Goal: Information Seeking & Learning: Learn about a topic

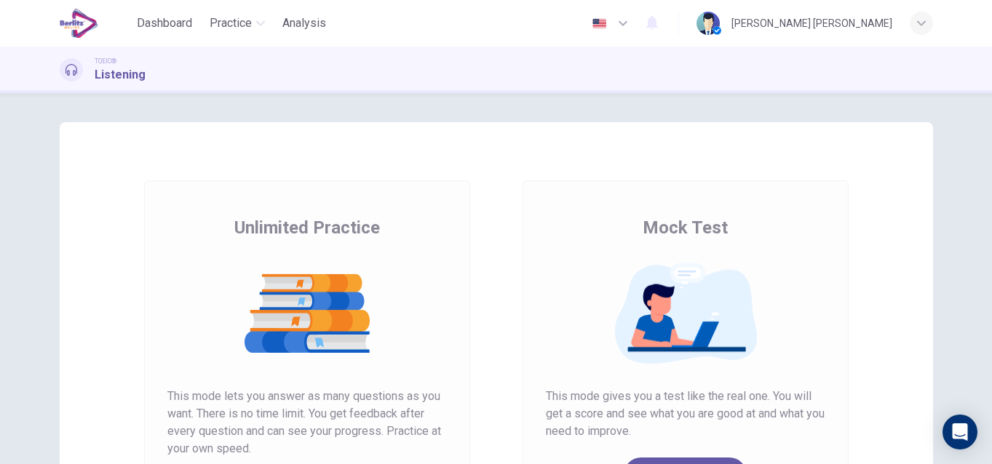
scroll to position [239, 0]
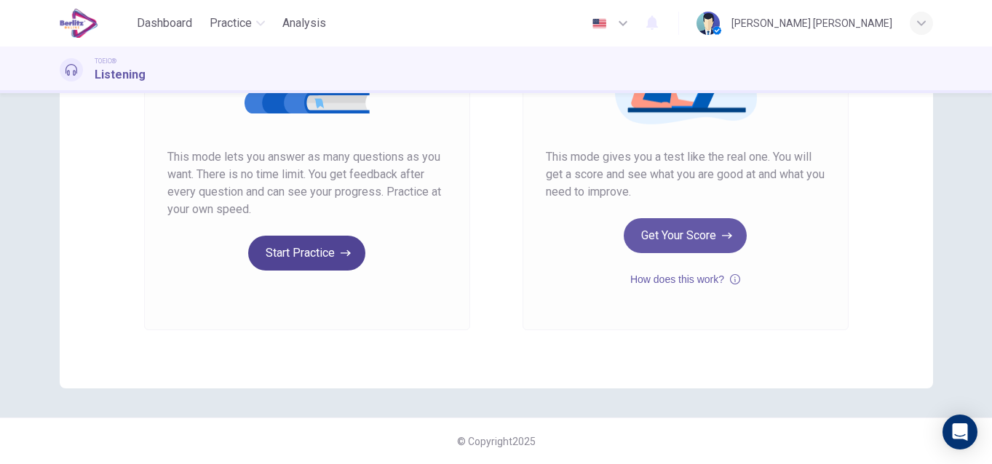
click at [300, 246] on button "Start Practice" at bounding box center [306, 253] width 117 height 35
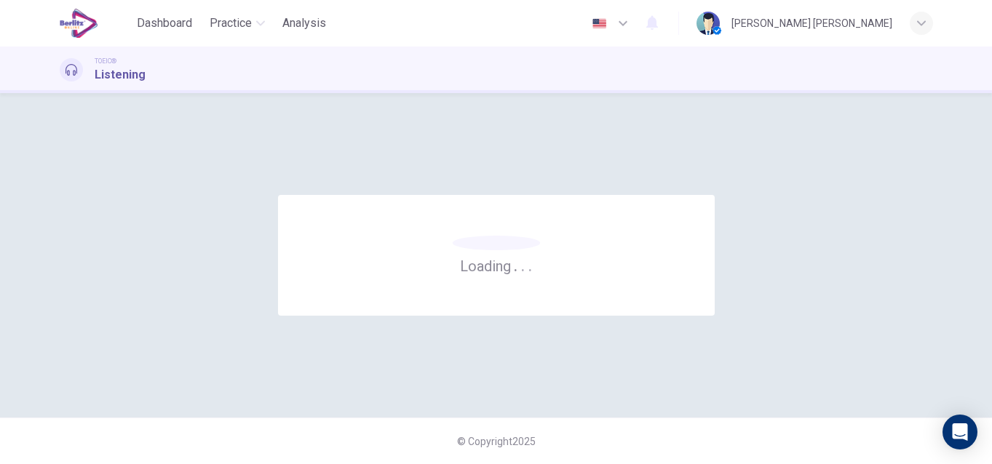
scroll to position [0, 0]
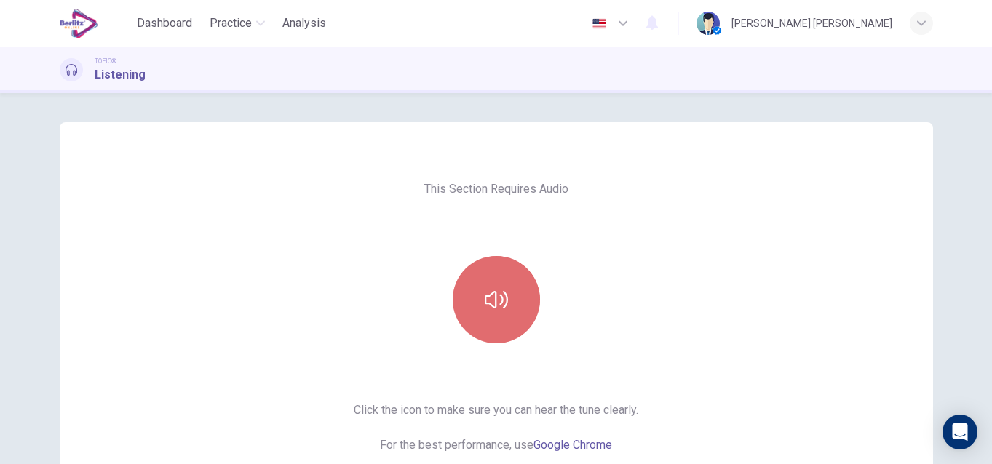
click at [493, 296] on icon "button" at bounding box center [496, 299] width 23 height 23
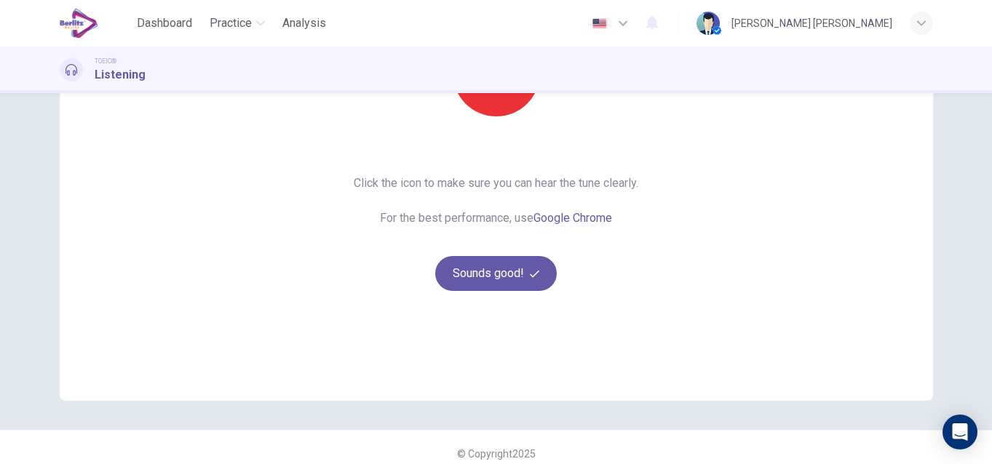
scroll to position [239, 0]
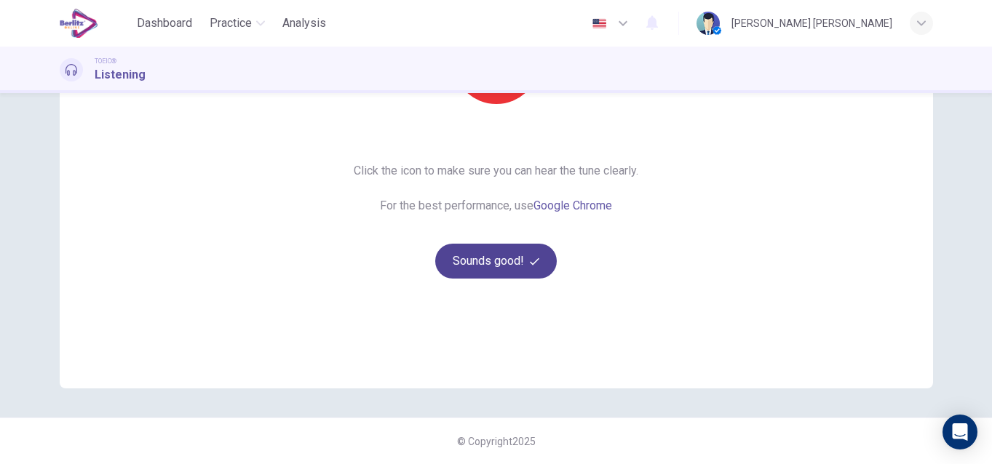
click at [477, 256] on button "Sounds good!" at bounding box center [496, 261] width 122 height 35
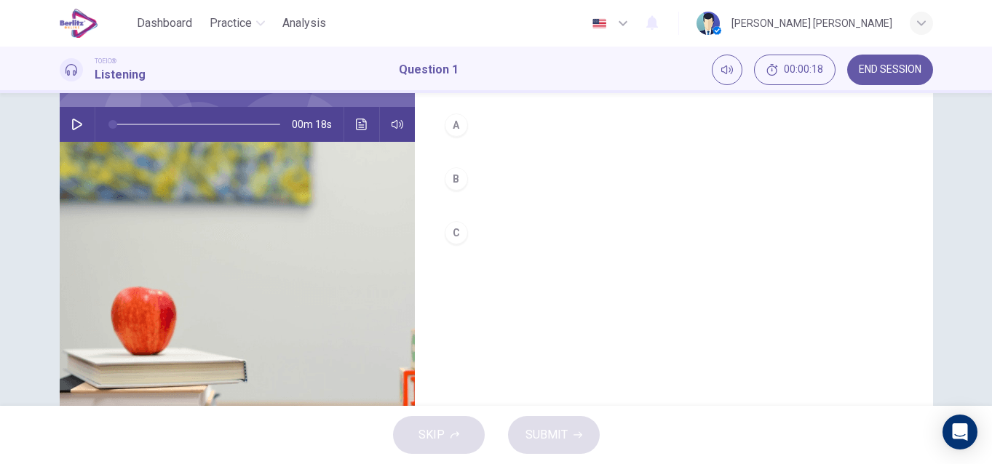
scroll to position [7, 0]
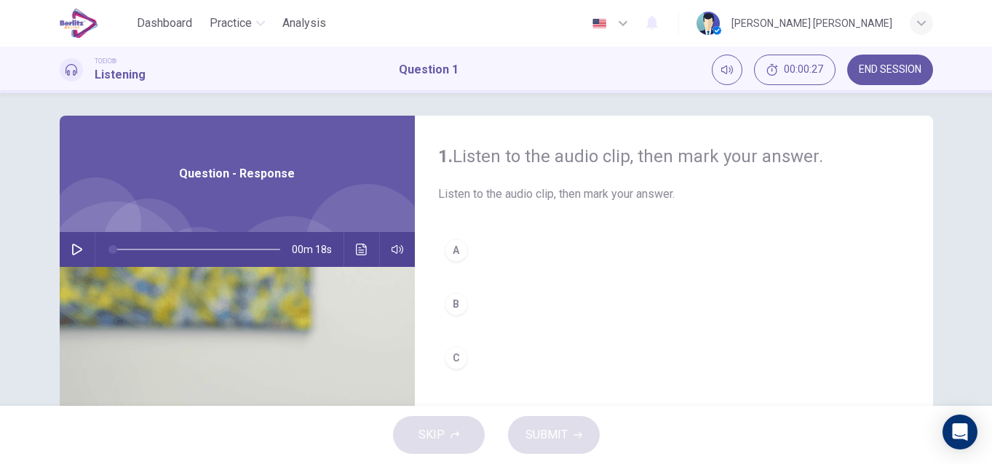
click at [67, 242] on button "button" at bounding box center [77, 249] width 23 height 35
type input "*"
click at [457, 314] on div "B" at bounding box center [456, 304] width 23 height 23
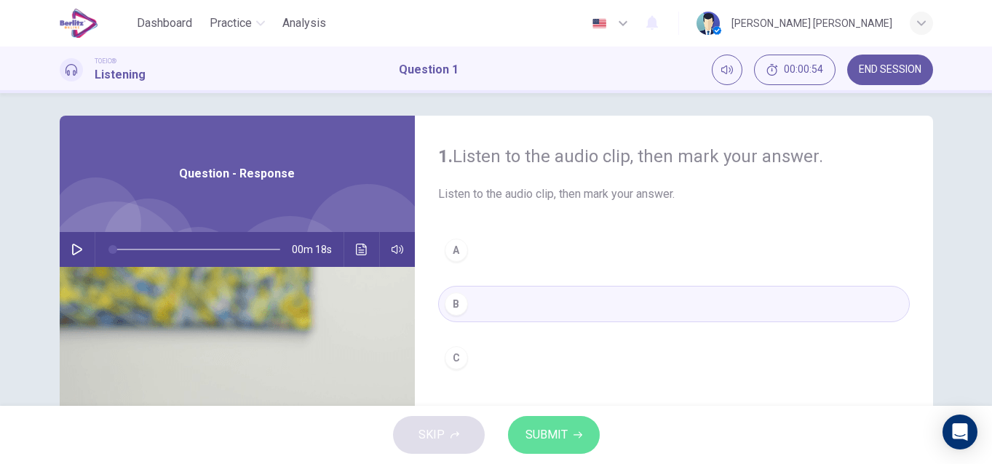
click at [536, 435] on span "SUBMIT" at bounding box center [547, 435] width 42 height 20
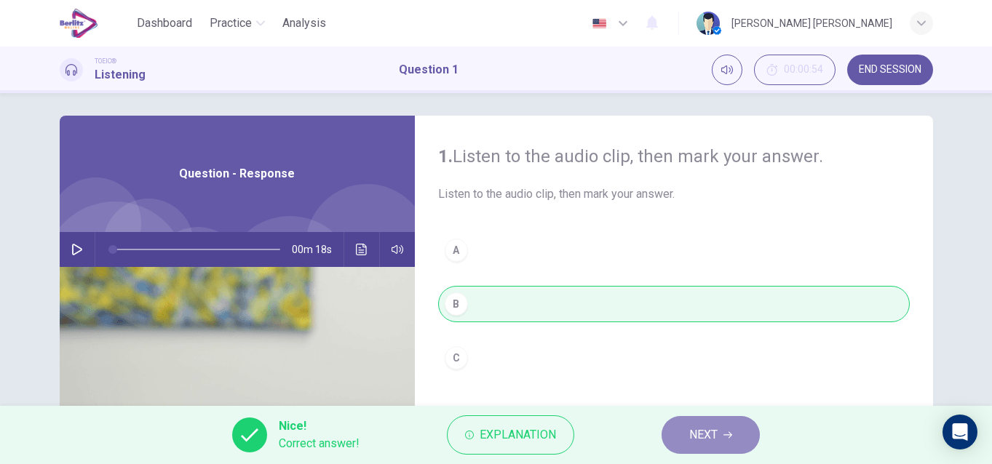
click at [688, 426] on button "NEXT" at bounding box center [711, 435] width 98 height 38
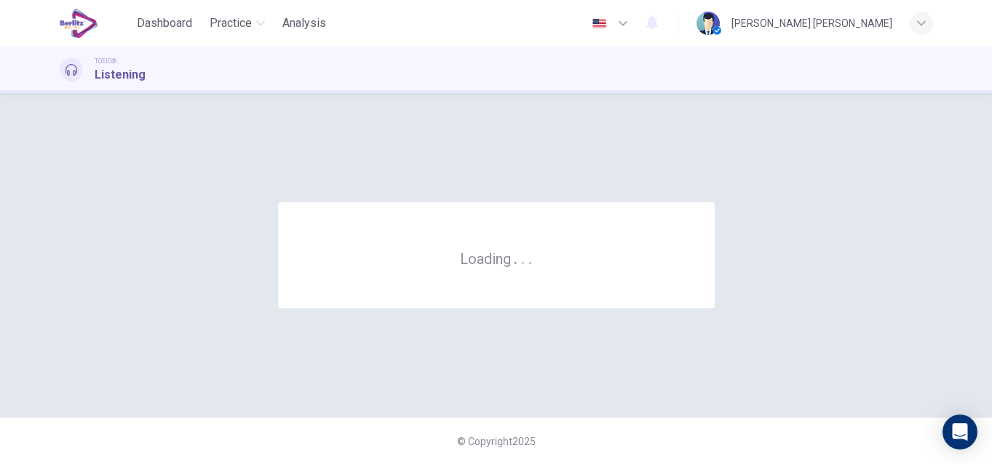
scroll to position [0, 0]
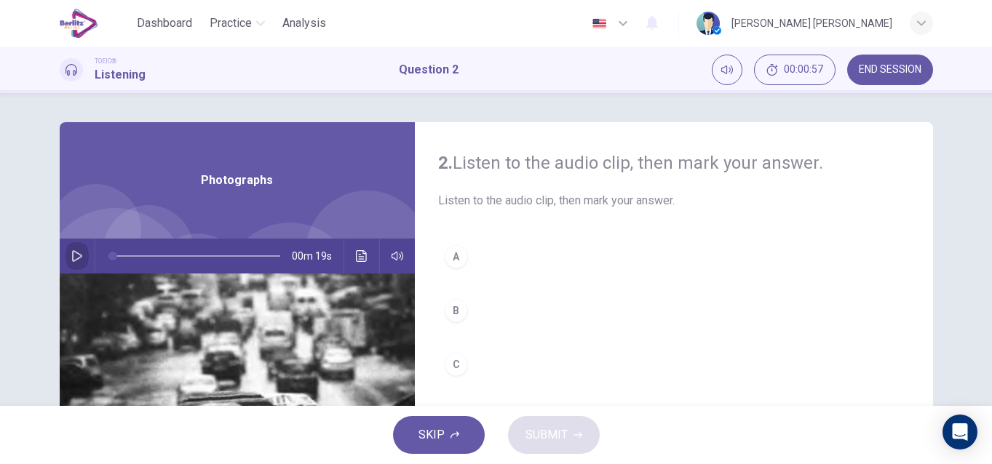
click at [72, 255] on icon "button" at bounding box center [77, 256] width 10 height 12
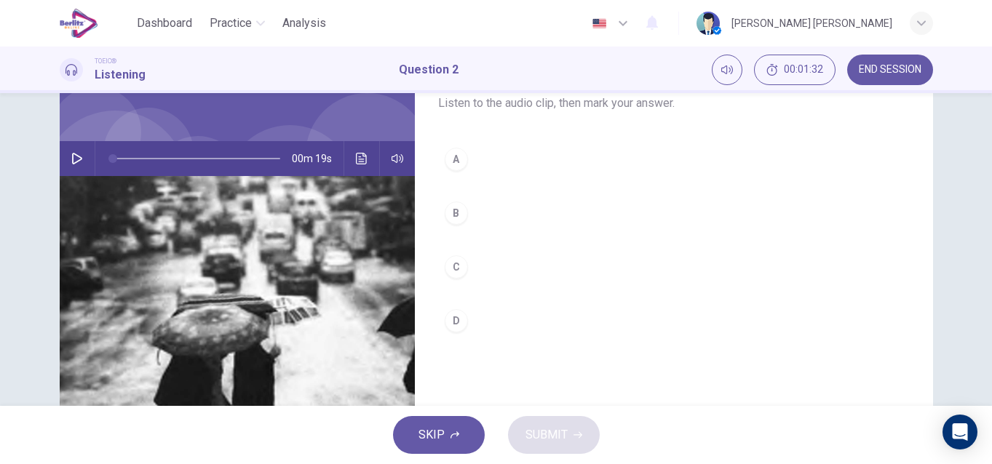
scroll to position [116, 0]
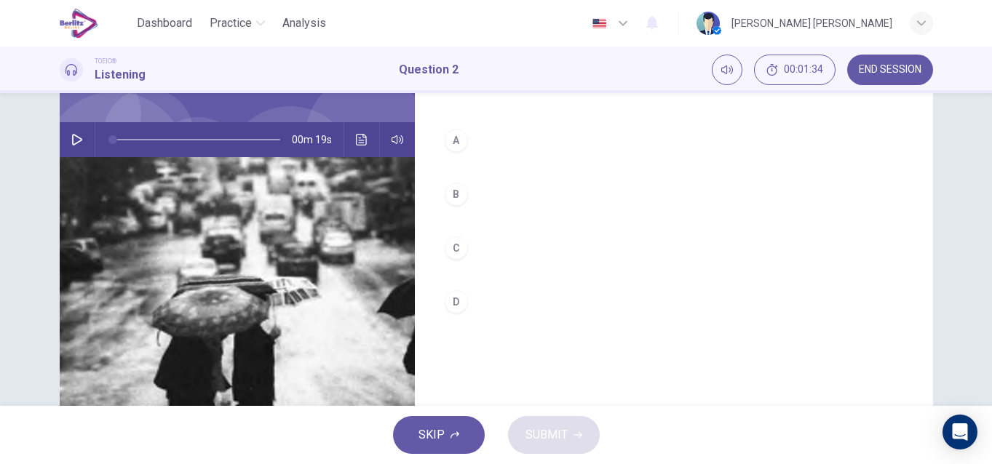
click at [71, 140] on icon "button" at bounding box center [77, 140] width 12 height 12
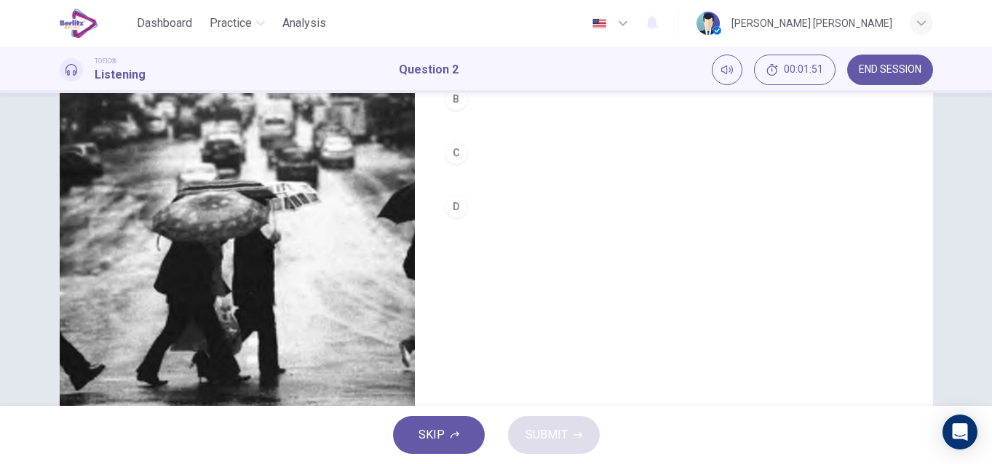
scroll to position [233, 0]
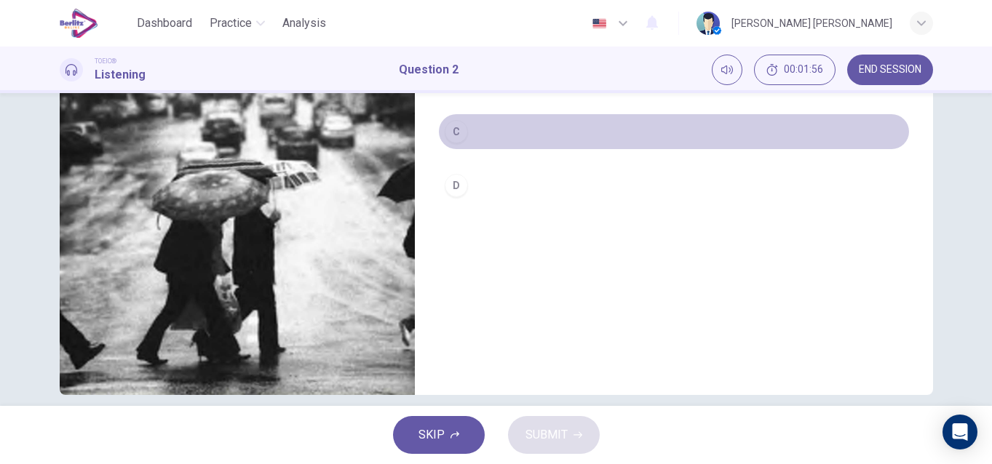
click at [454, 128] on div "C" at bounding box center [456, 131] width 23 height 23
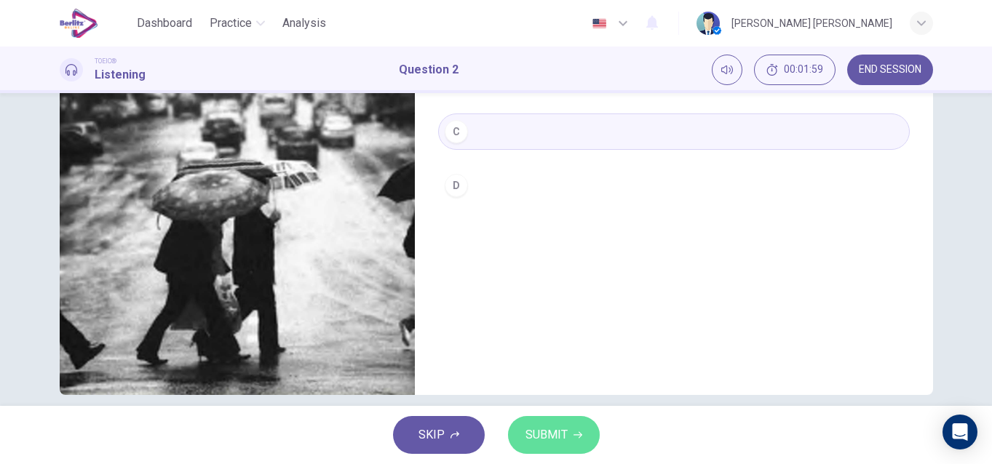
click at [569, 429] on button "SUBMIT" at bounding box center [554, 435] width 92 height 38
click at [577, 131] on button "C" at bounding box center [674, 132] width 472 height 36
click at [440, 431] on span "SKIP" at bounding box center [432, 435] width 26 height 20
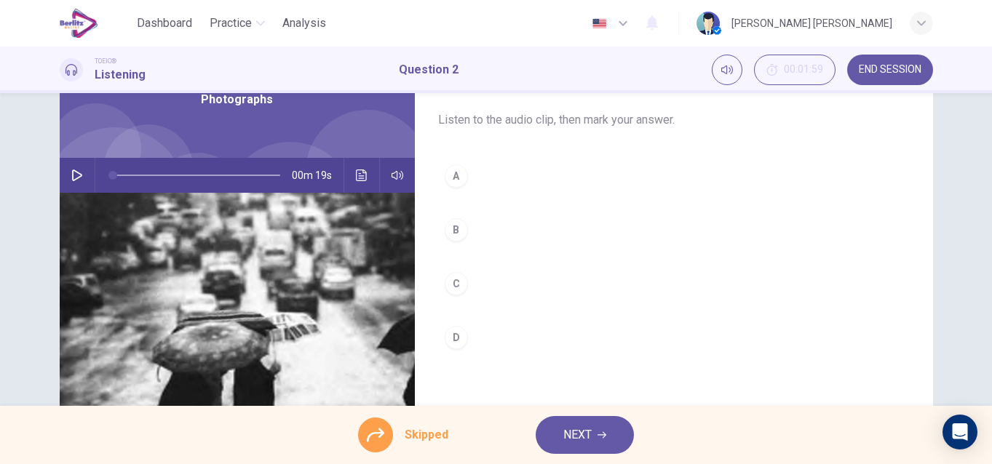
scroll to position [58, 0]
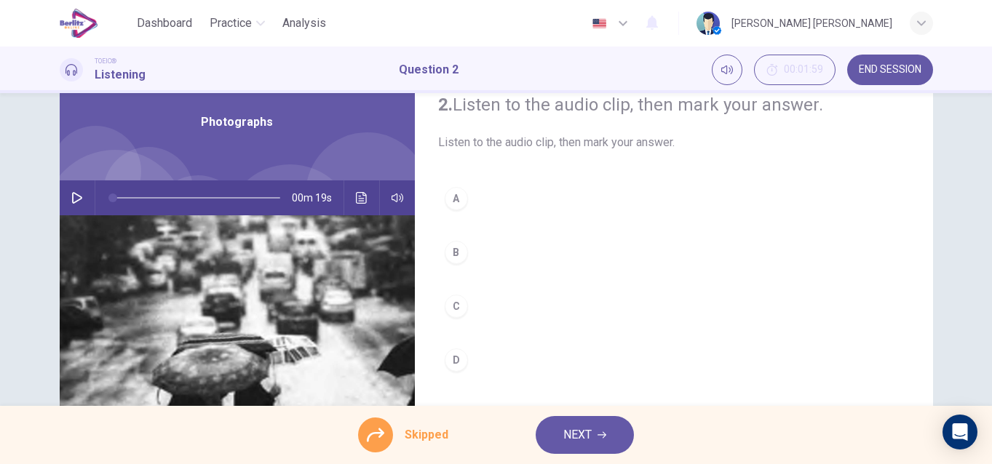
click at [71, 201] on icon "button" at bounding box center [77, 198] width 12 height 12
click at [451, 250] on div "A B C D" at bounding box center [674, 294] width 472 height 227
type input "*"
click at [457, 250] on div "A B C D" at bounding box center [674, 294] width 472 height 227
click at [558, 430] on button "NEXT" at bounding box center [585, 435] width 98 height 38
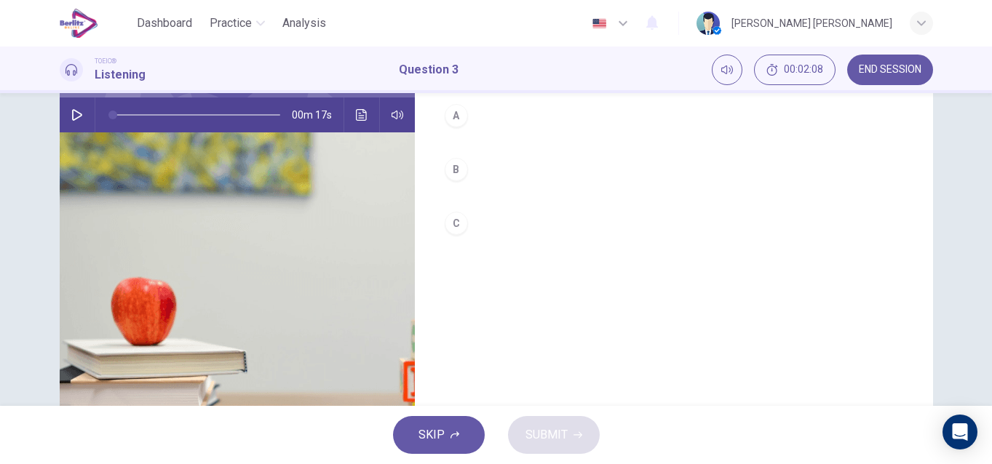
scroll to position [135, 0]
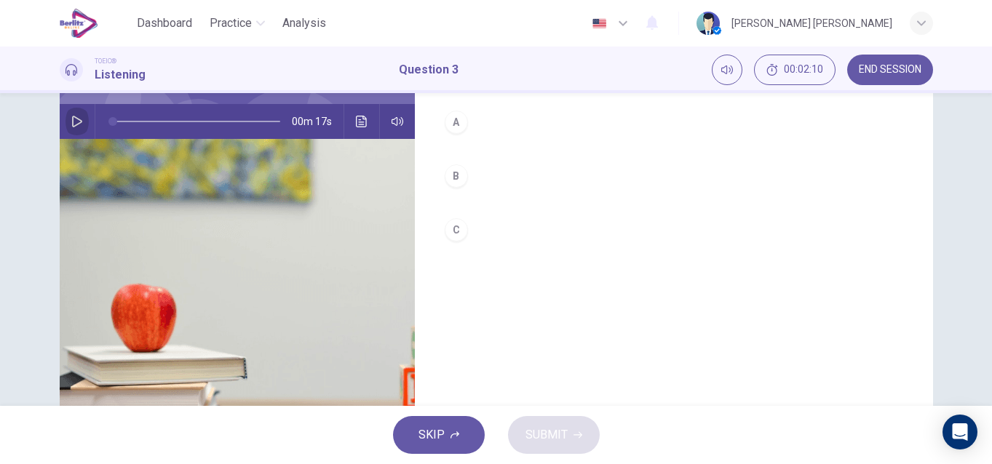
click at [66, 130] on button "button" at bounding box center [77, 121] width 23 height 35
click at [72, 121] on icon "button" at bounding box center [77, 122] width 10 height 12
type input "*"
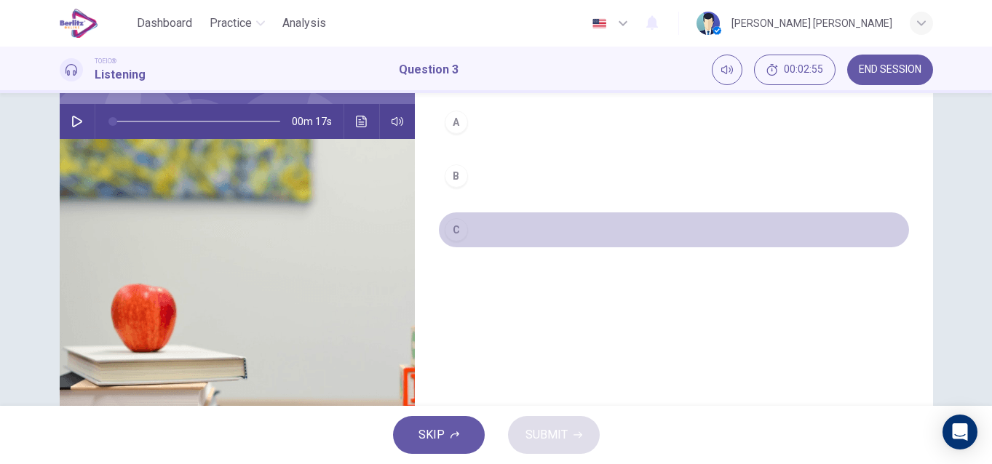
click at [449, 225] on div "C" at bounding box center [456, 229] width 23 height 23
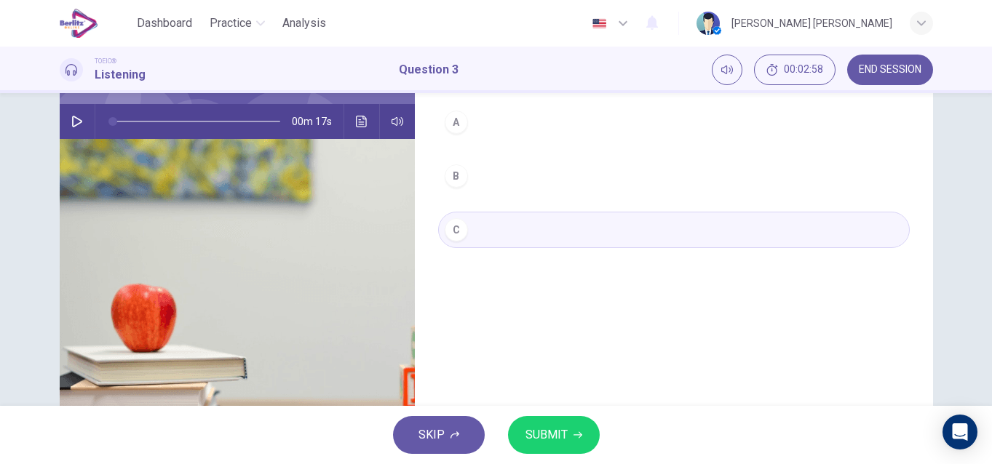
click at [551, 431] on span "SUBMIT" at bounding box center [547, 435] width 42 height 20
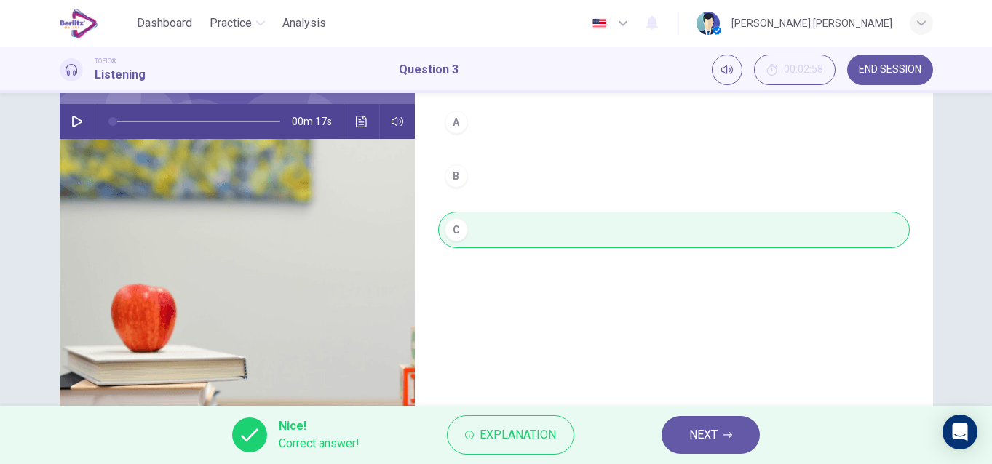
scroll to position [106, 0]
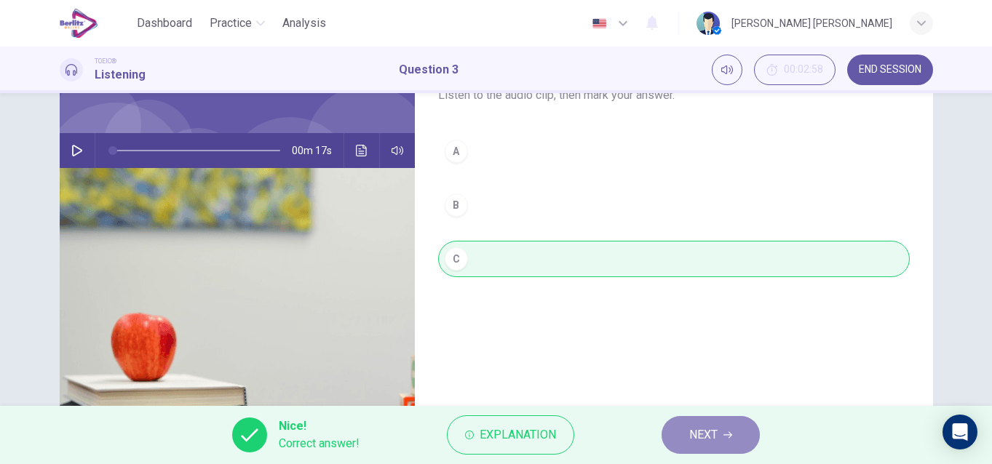
click at [720, 437] on button "NEXT" at bounding box center [711, 435] width 98 height 38
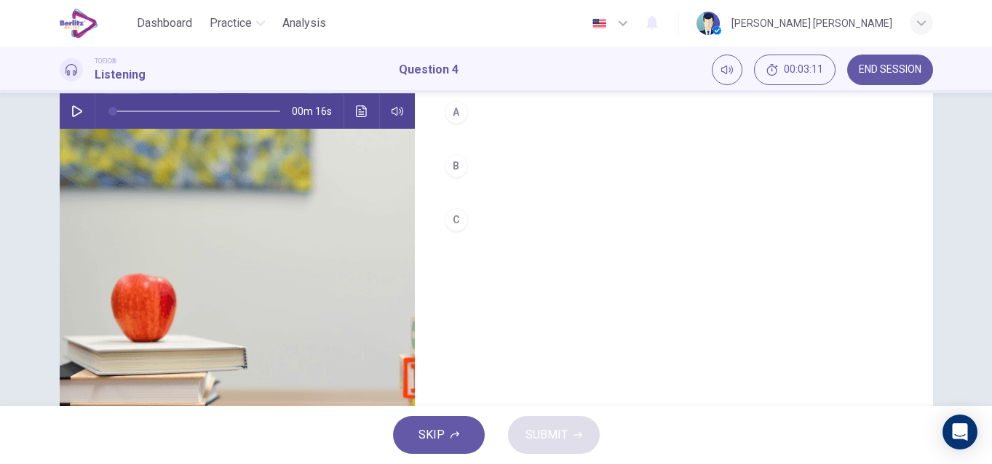
scroll to position [116, 0]
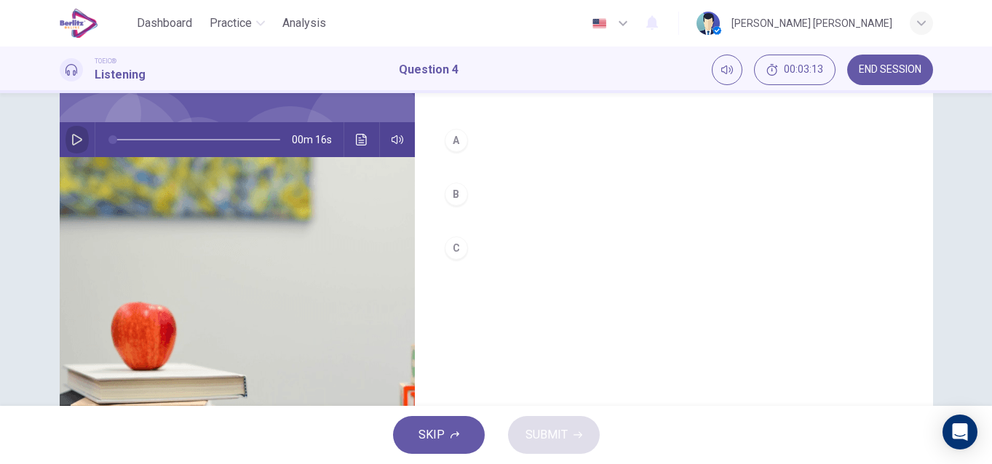
click at [70, 132] on button "button" at bounding box center [77, 139] width 23 height 35
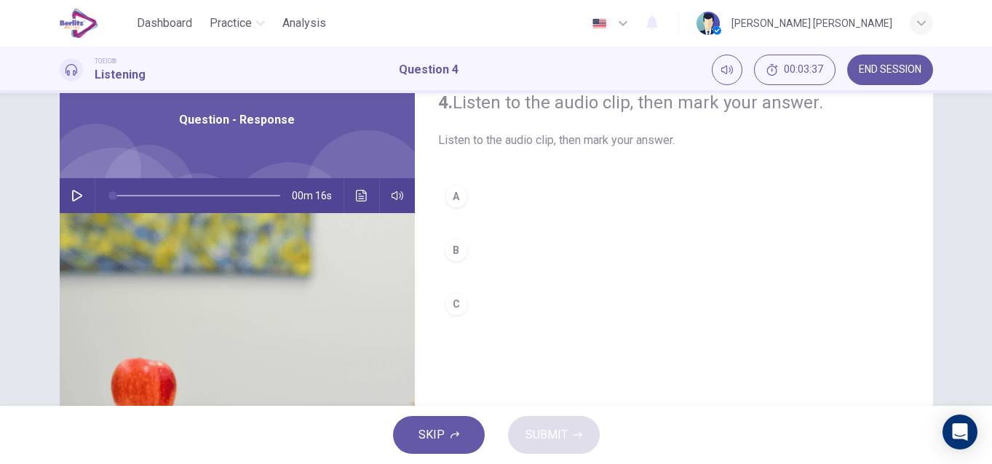
scroll to position [58, 0]
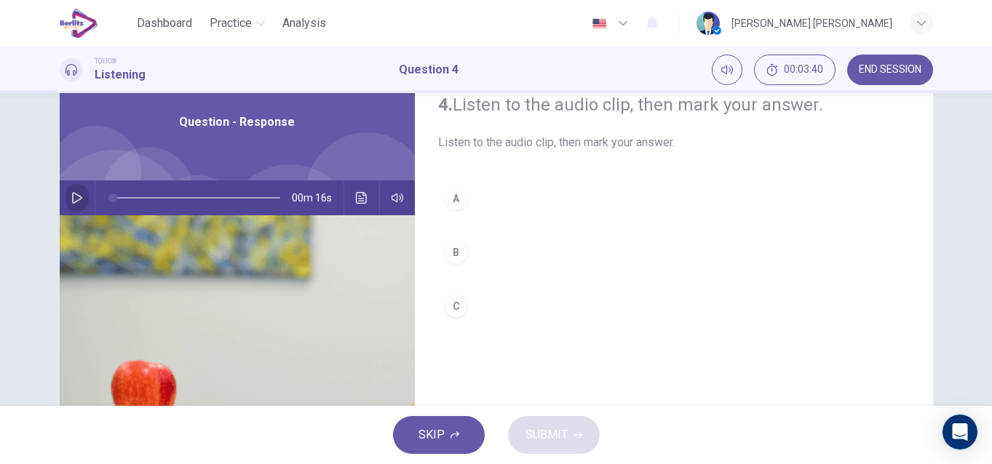
click at [72, 199] on icon "button" at bounding box center [77, 198] width 12 height 12
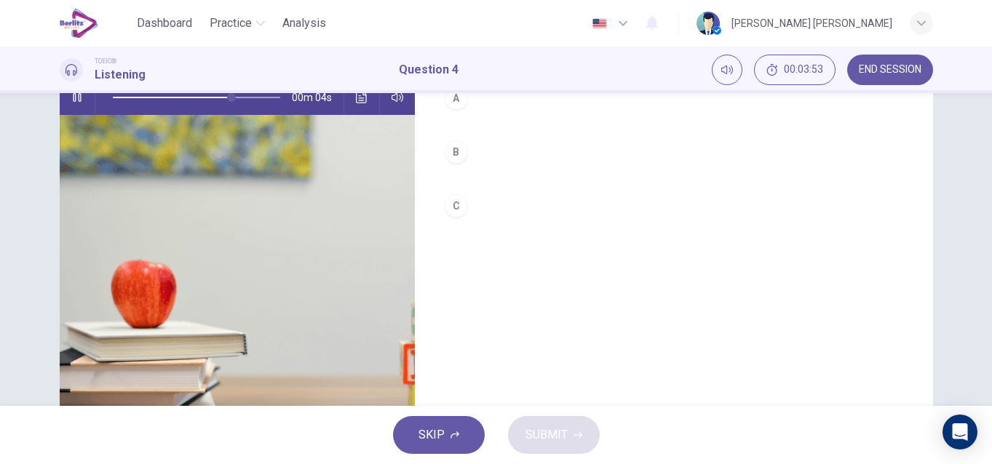
scroll to position [146, 0]
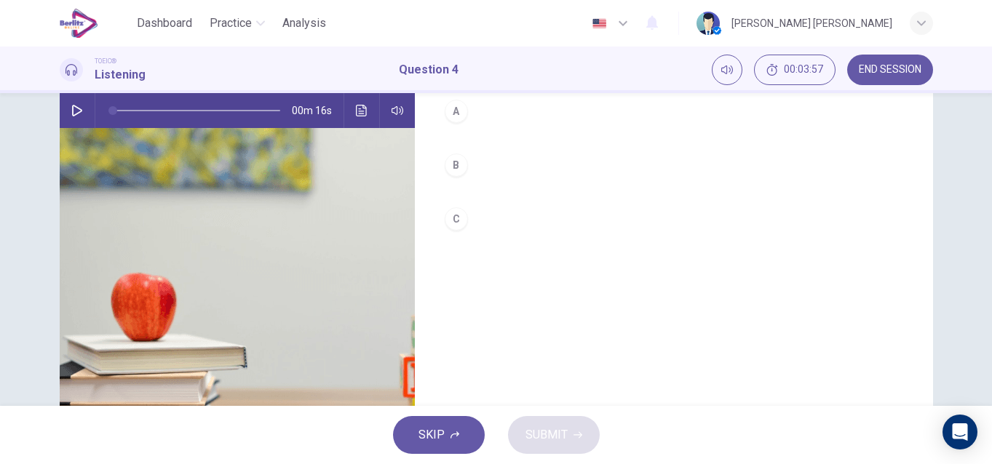
type input "*"
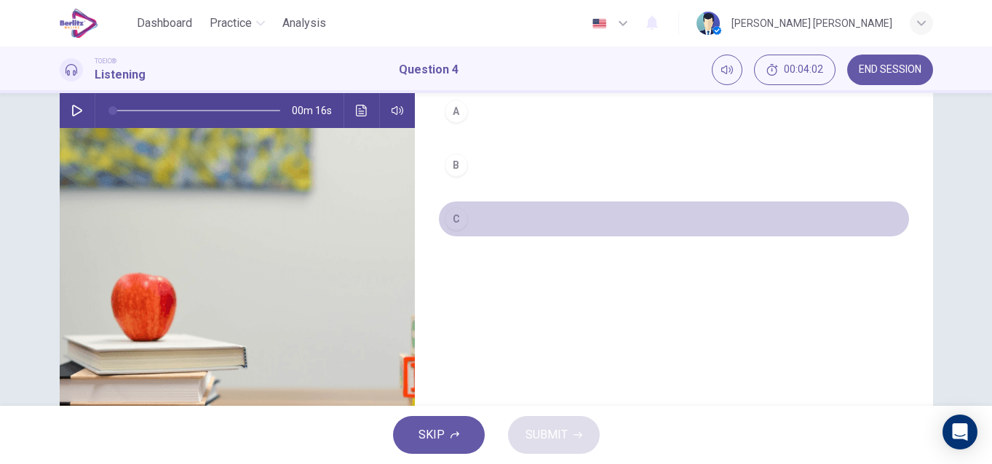
click at [458, 216] on div "C" at bounding box center [456, 218] width 23 height 23
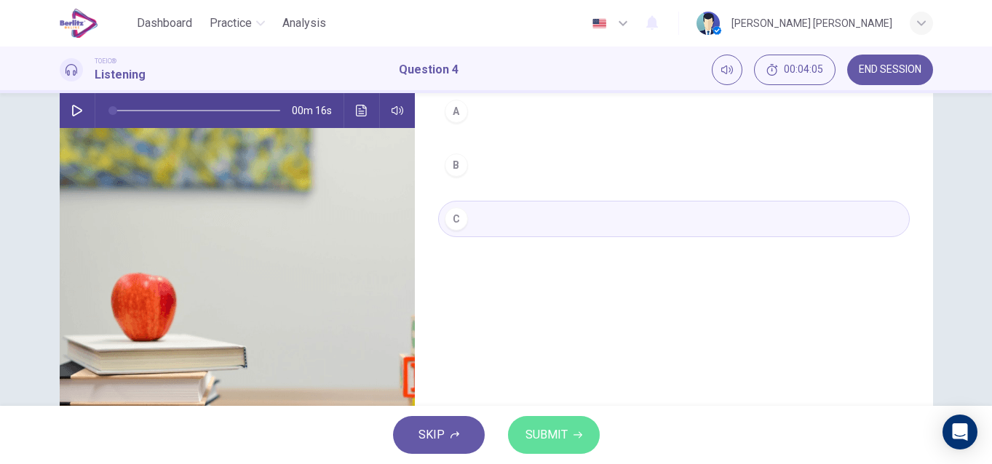
click at [561, 424] on button "SUBMIT" at bounding box center [554, 435] width 92 height 38
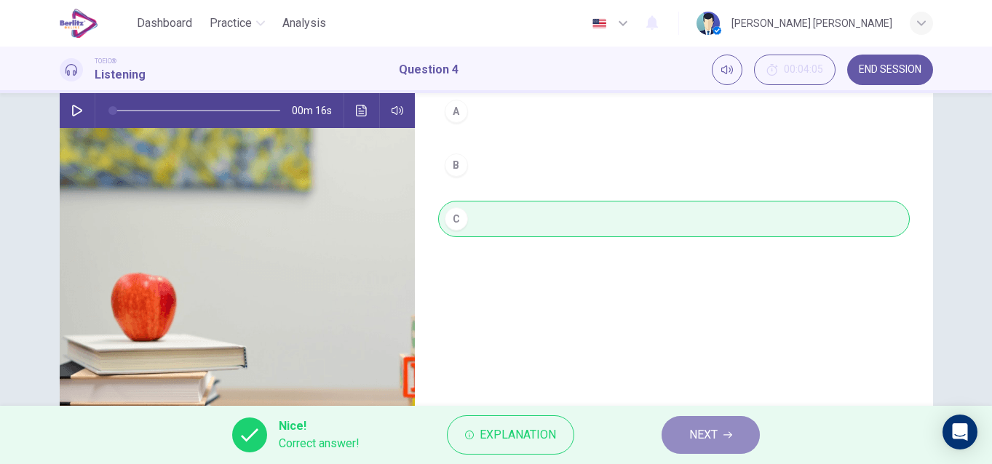
click at [713, 438] on span "NEXT" at bounding box center [703, 435] width 28 height 20
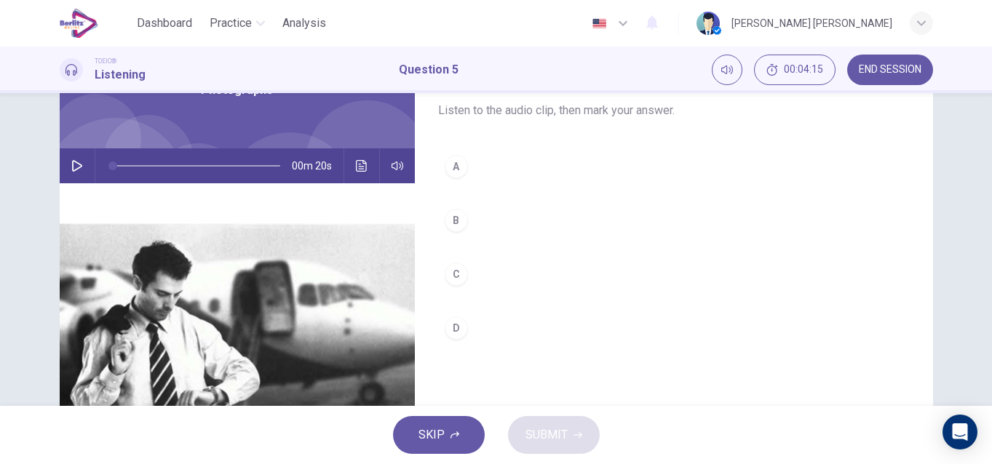
scroll to position [87, 0]
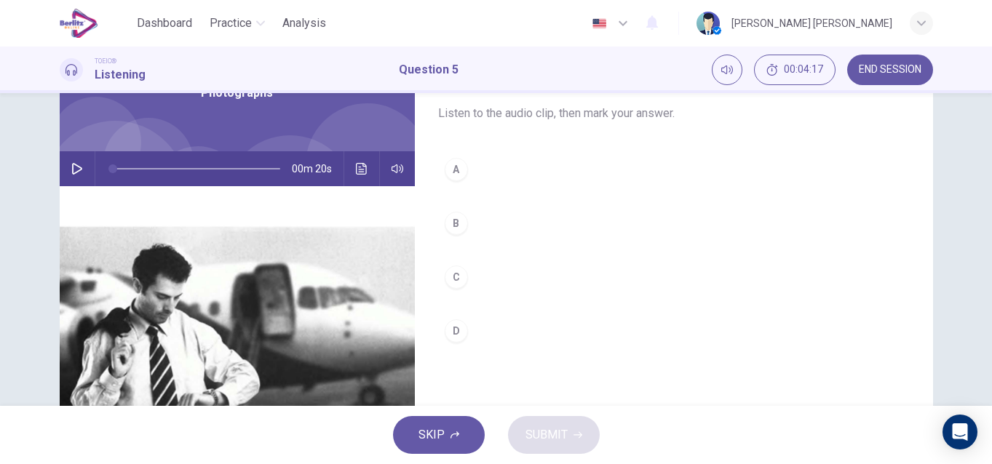
click at [72, 171] on icon "button" at bounding box center [77, 169] width 10 height 12
click at [76, 162] on button "button" at bounding box center [77, 168] width 23 height 35
type input "*"
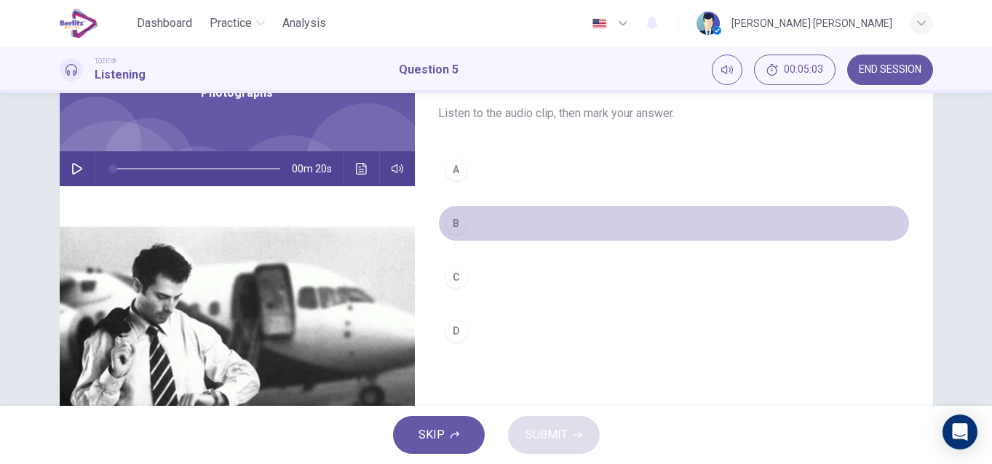
click at [451, 228] on div "B" at bounding box center [456, 223] width 23 height 23
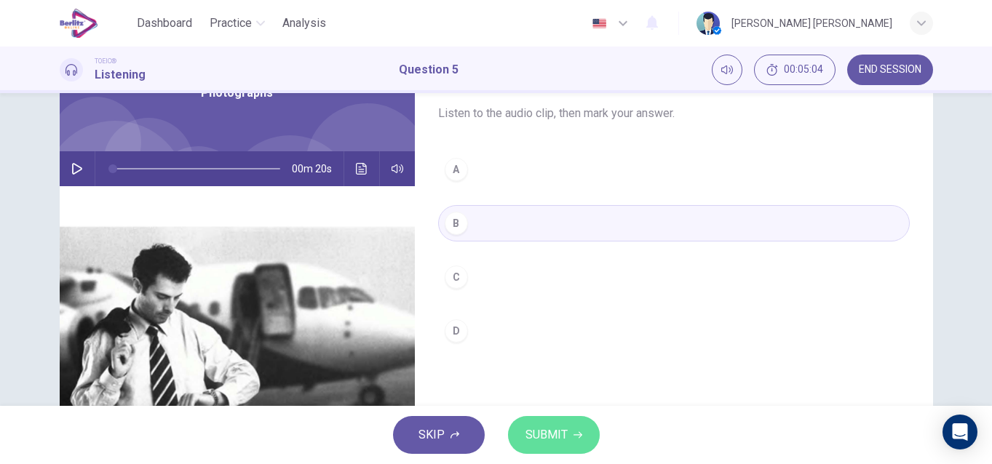
click at [553, 442] on span "SUBMIT" at bounding box center [547, 435] width 42 height 20
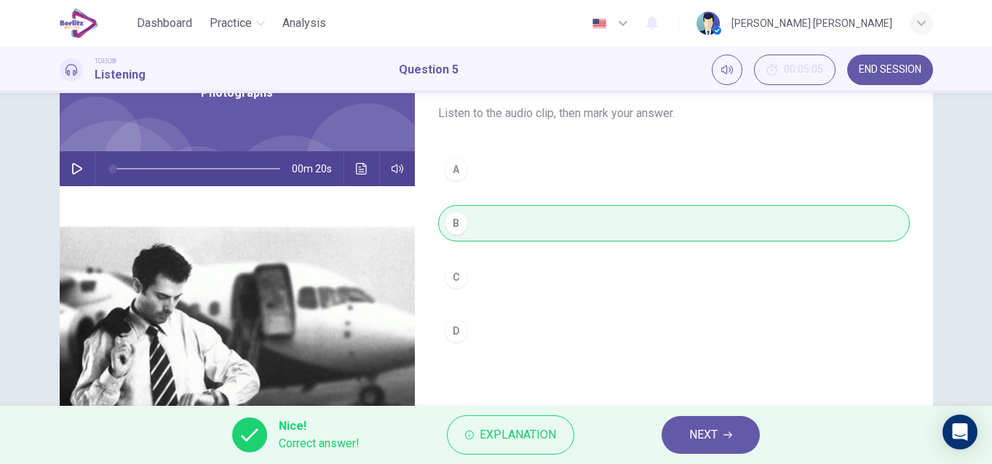
click at [701, 435] on span "NEXT" at bounding box center [703, 435] width 28 height 20
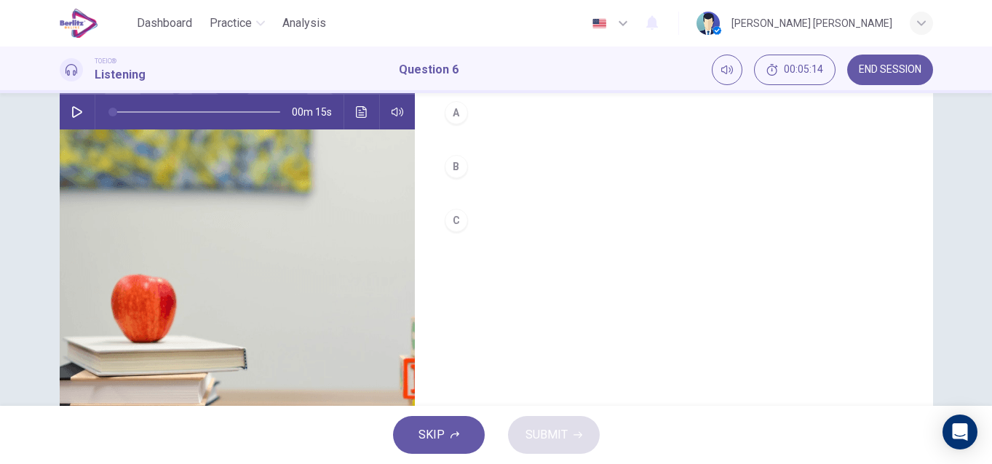
scroll to position [76, 0]
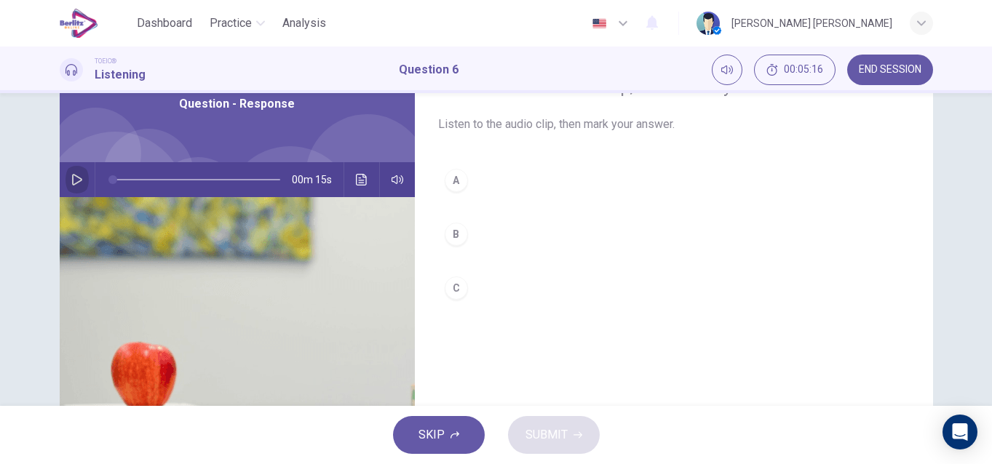
click at [71, 181] on icon "button" at bounding box center [77, 180] width 12 height 12
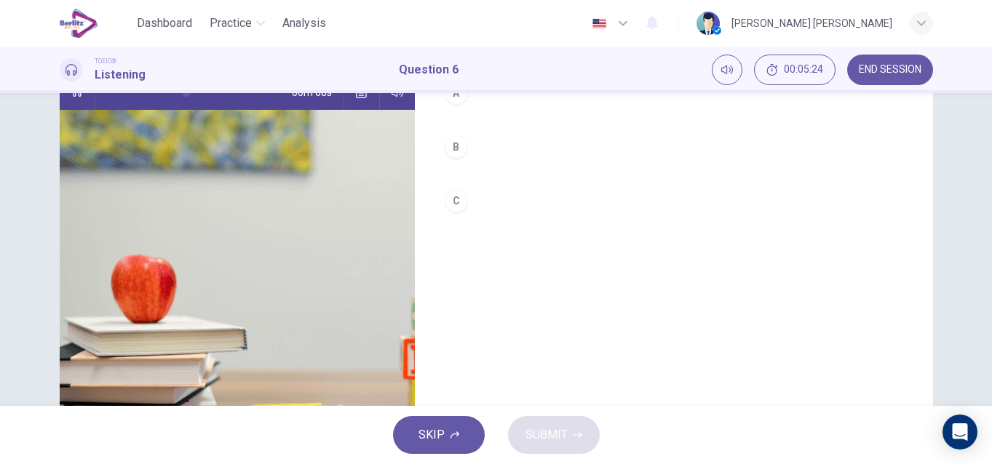
scroll to position [193, 0]
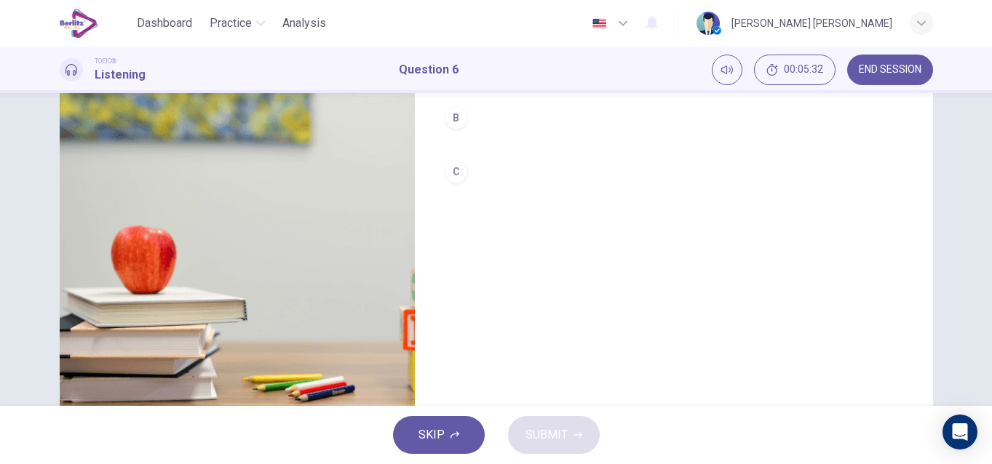
type input "*"
click at [450, 170] on div "C" at bounding box center [456, 171] width 23 height 23
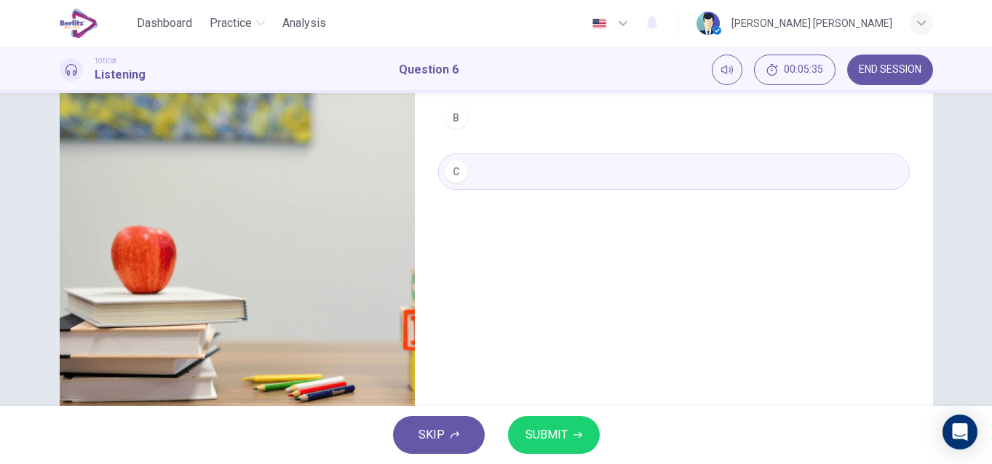
click at [547, 425] on span "SUBMIT" at bounding box center [547, 435] width 42 height 20
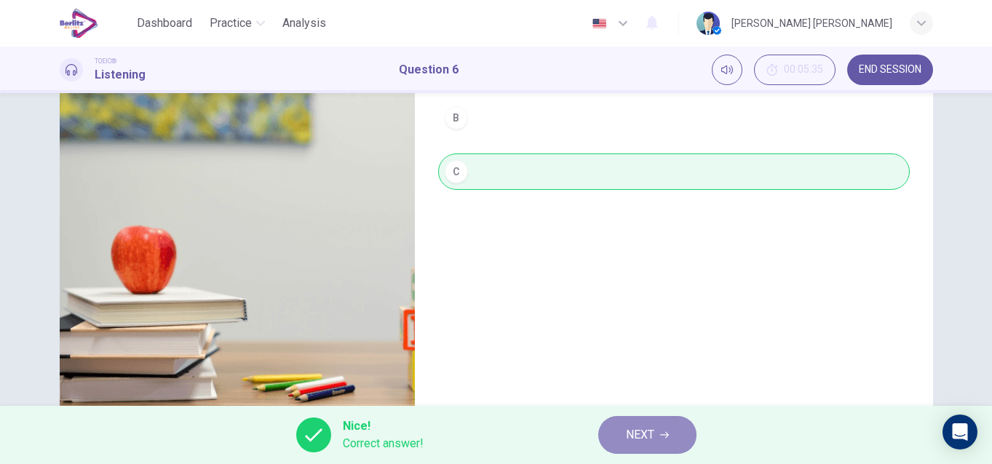
click at [673, 431] on button "NEXT" at bounding box center [647, 435] width 98 height 38
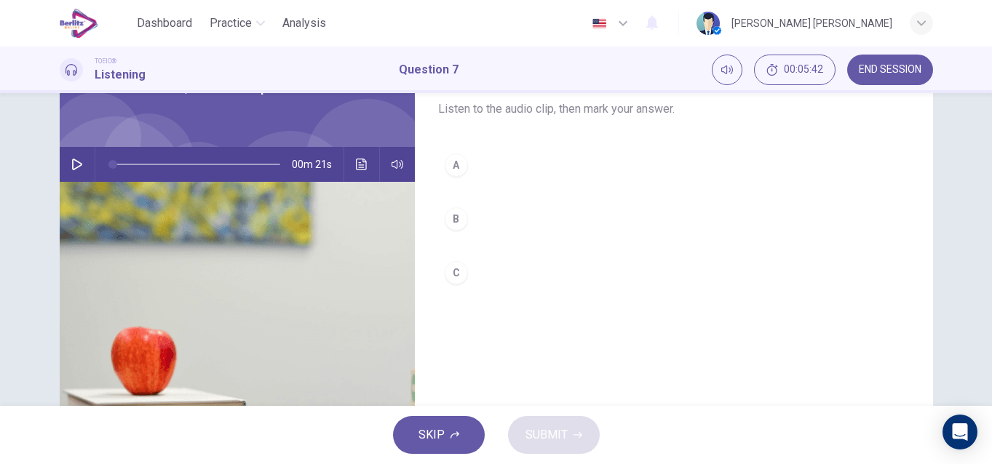
scroll to position [58, 0]
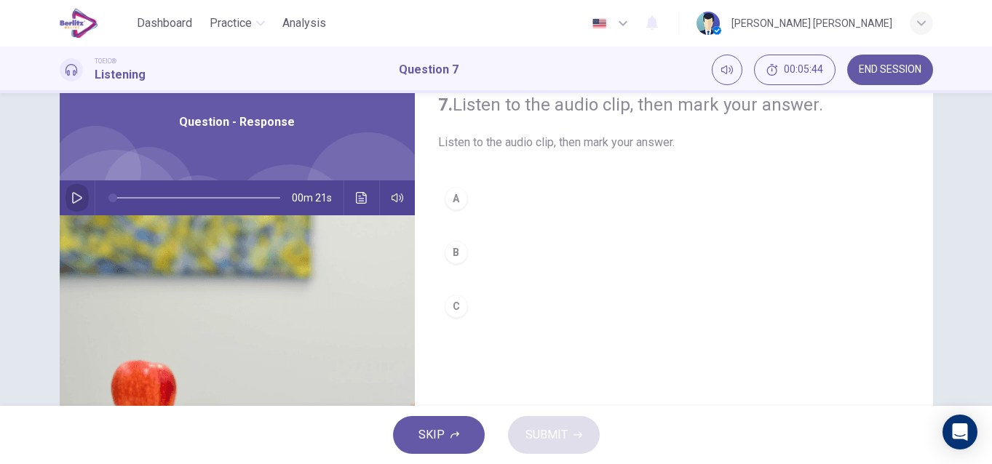
click at [72, 190] on button "button" at bounding box center [77, 198] width 23 height 35
click at [74, 194] on icon "button" at bounding box center [77, 198] width 12 height 12
type input "*"
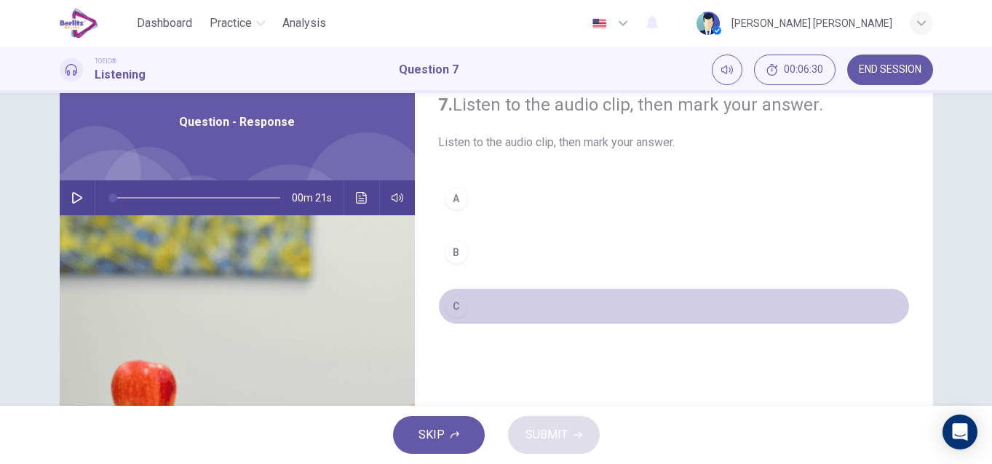
click at [453, 304] on div "C" at bounding box center [456, 306] width 23 height 23
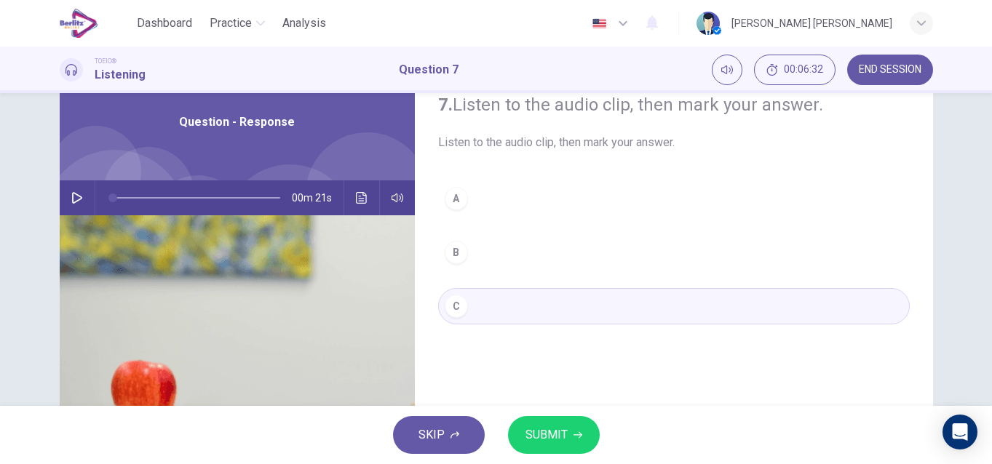
click at [563, 434] on span "SUBMIT" at bounding box center [547, 435] width 42 height 20
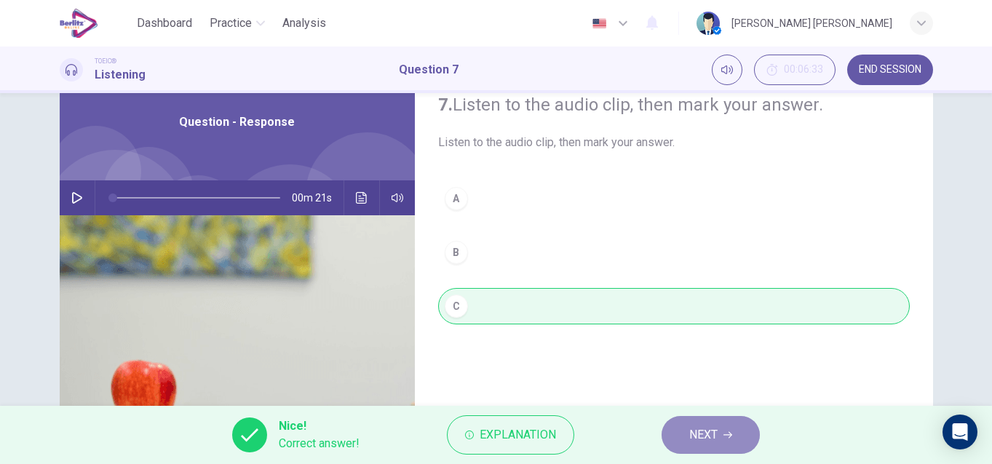
click at [685, 431] on button "NEXT" at bounding box center [711, 435] width 98 height 38
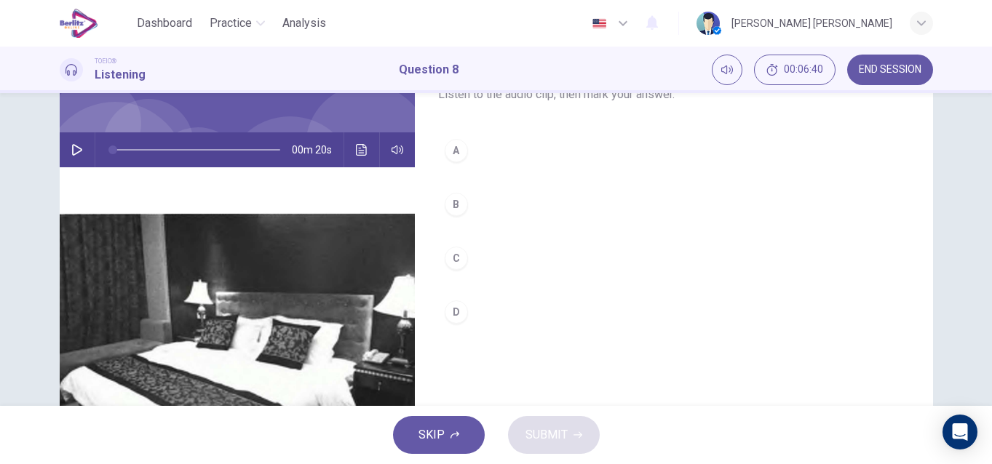
scroll to position [87, 0]
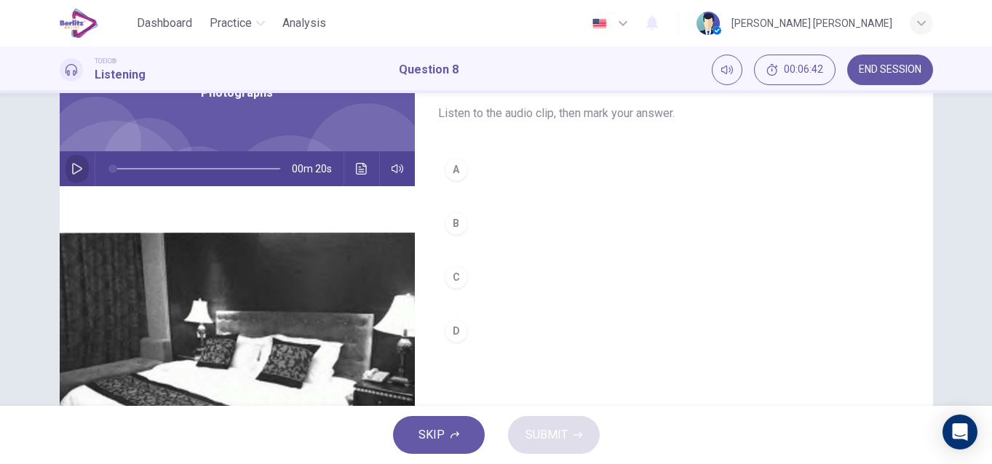
click at [72, 165] on icon "button" at bounding box center [77, 169] width 10 height 12
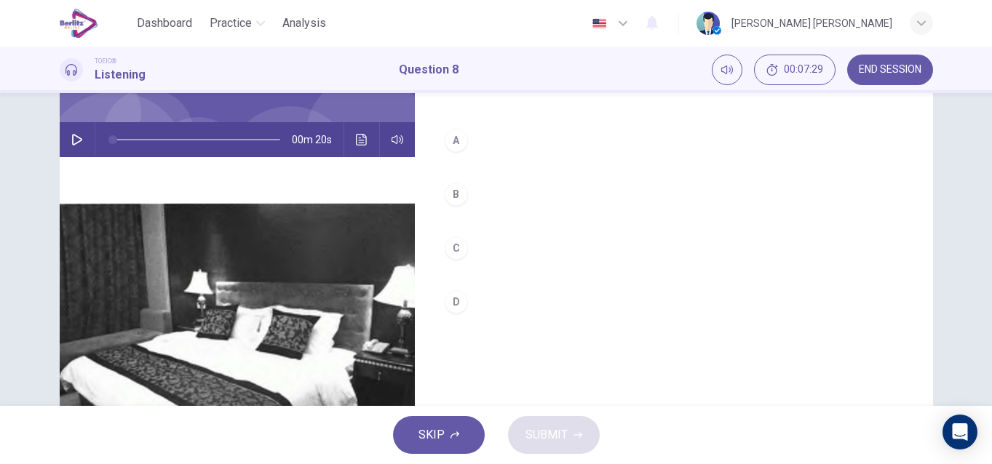
click at [72, 135] on icon "button" at bounding box center [77, 140] width 10 height 12
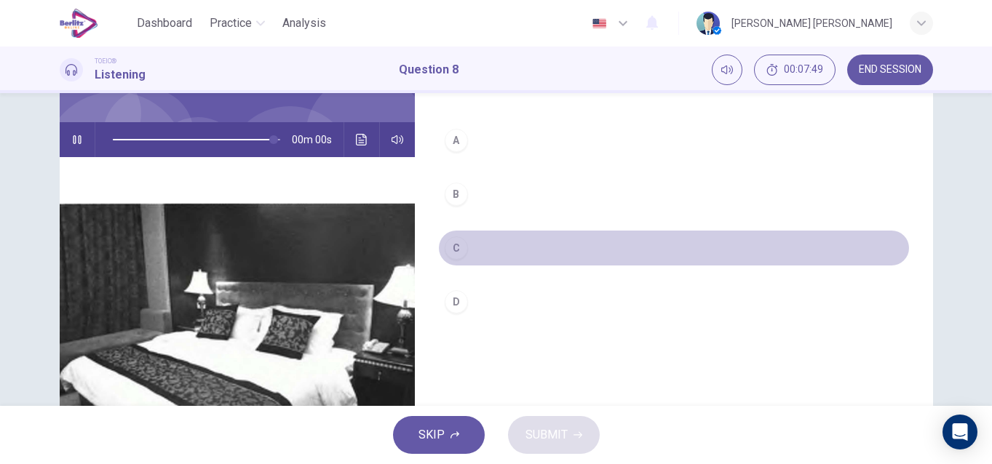
click at [456, 250] on div "C" at bounding box center [456, 248] width 23 height 23
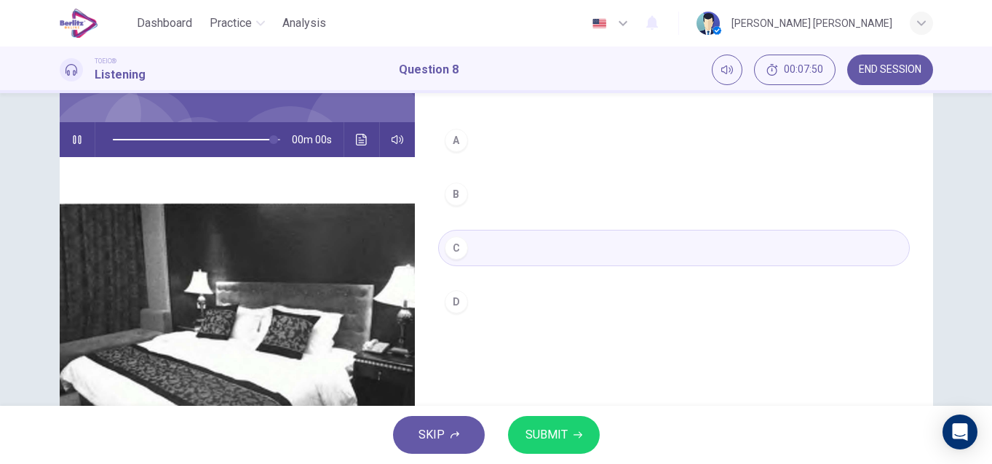
type input "*"
click at [558, 426] on span "SUBMIT" at bounding box center [547, 435] width 42 height 20
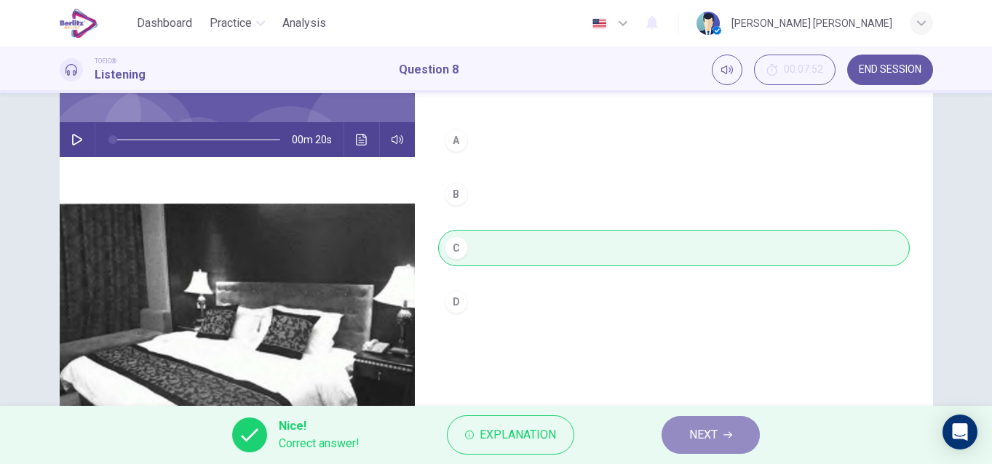
click at [715, 433] on span "NEXT" at bounding box center [703, 435] width 28 height 20
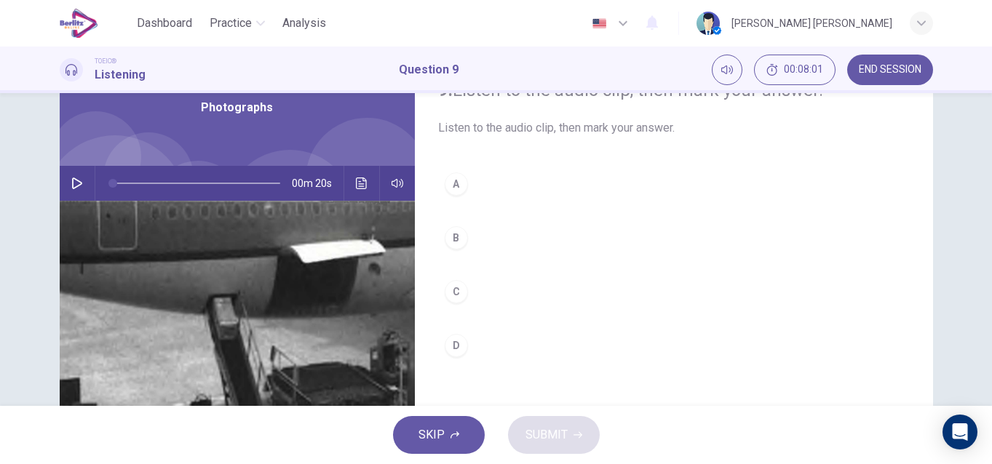
scroll to position [58, 0]
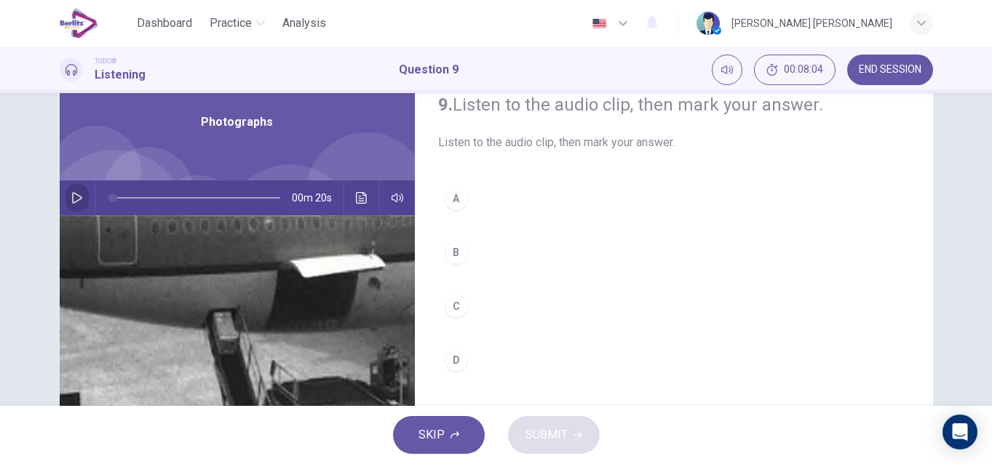
click at [66, 205] on button "button" at bounding box center [77, 198] width 23 height 35
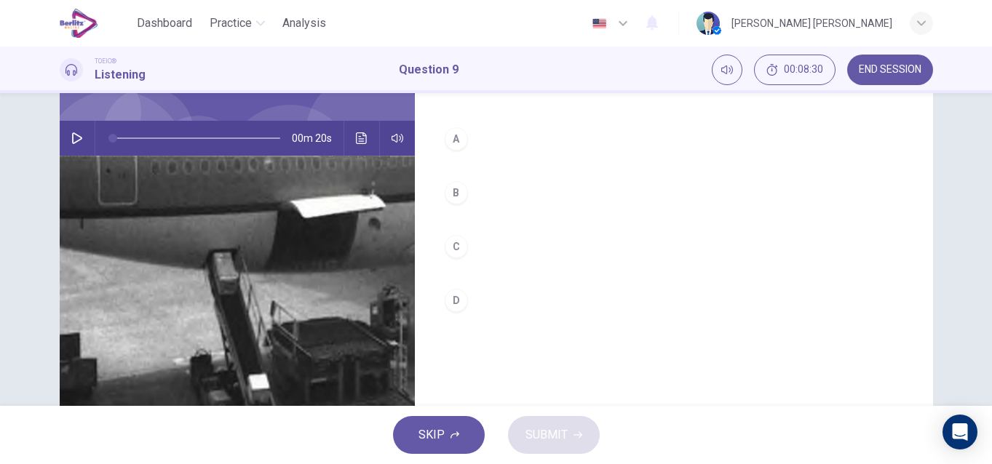
scroll to position [116, 0]
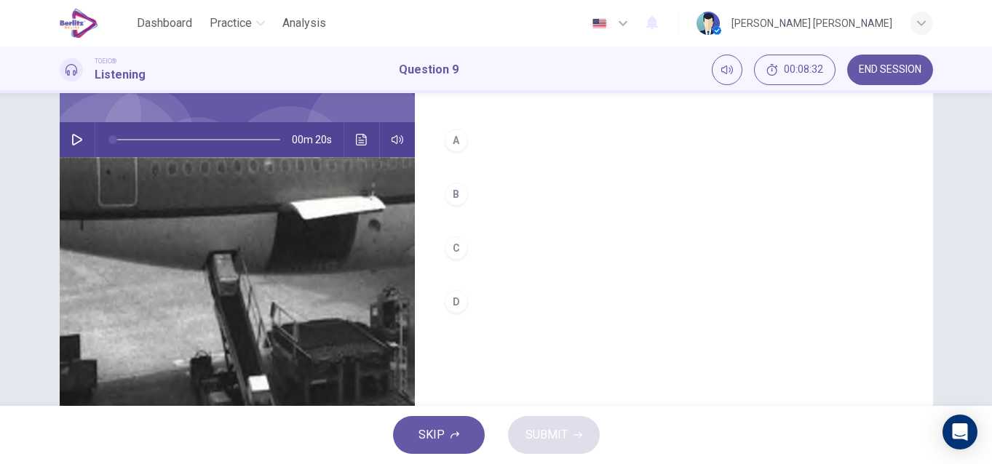
click at [74, 138] on icon "button" at bounding box center [77, 140] width 10 height 12
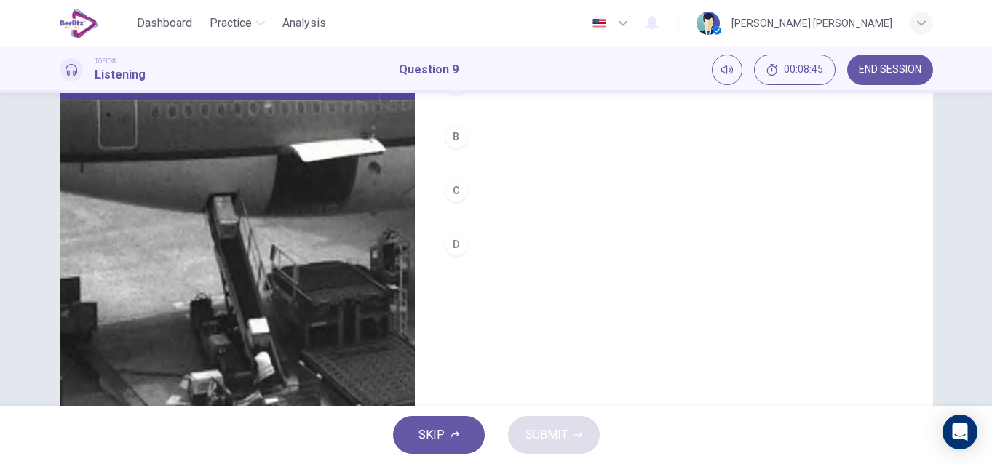
scroll to position [175, 0]
type input "*"
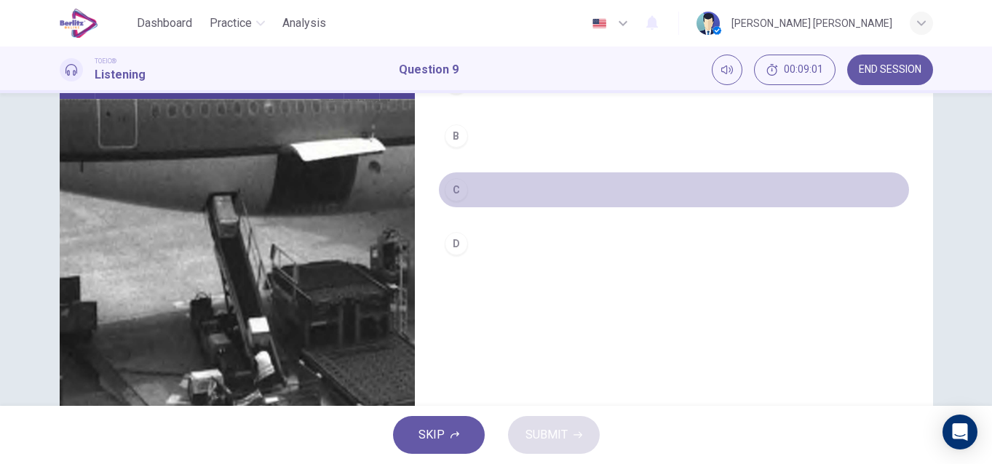
click at [456, 177] on button "C" at bounding box center [674, 190] width 472 height 36
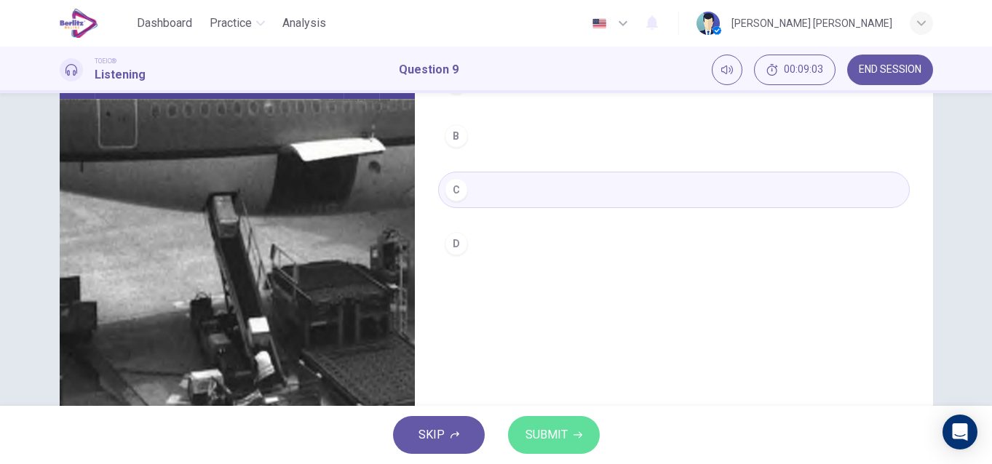
click at [532, 430] on span "SUBMIT" at bounding box center [547, 435] width 42 height 20
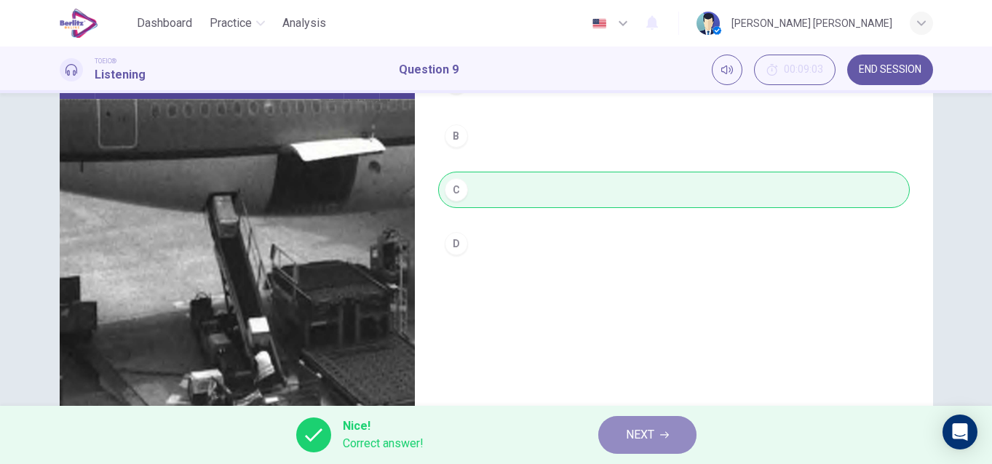
click at [627, 441] on span "NEXT" at bounding box center [640, 435] width 28 height 20
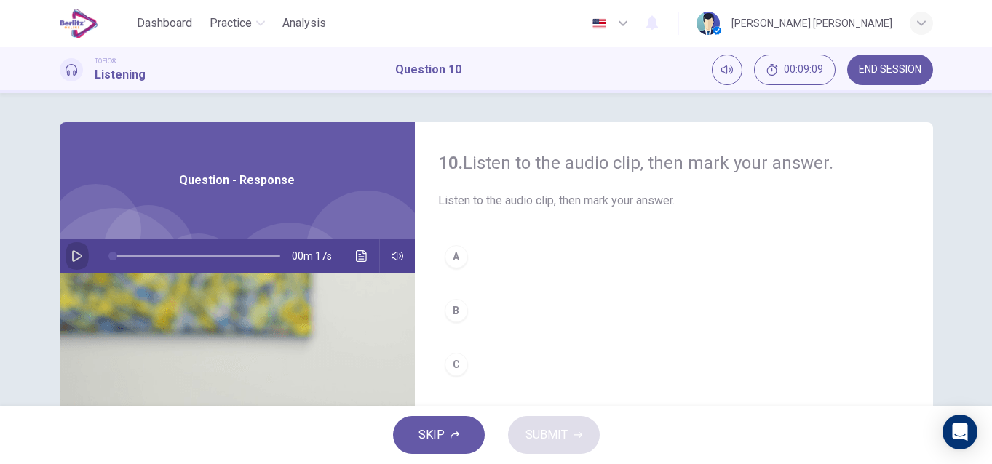
click at [66, 252] on button "button" at bounding box center [77, 256] width 23 height 35
type input "*"
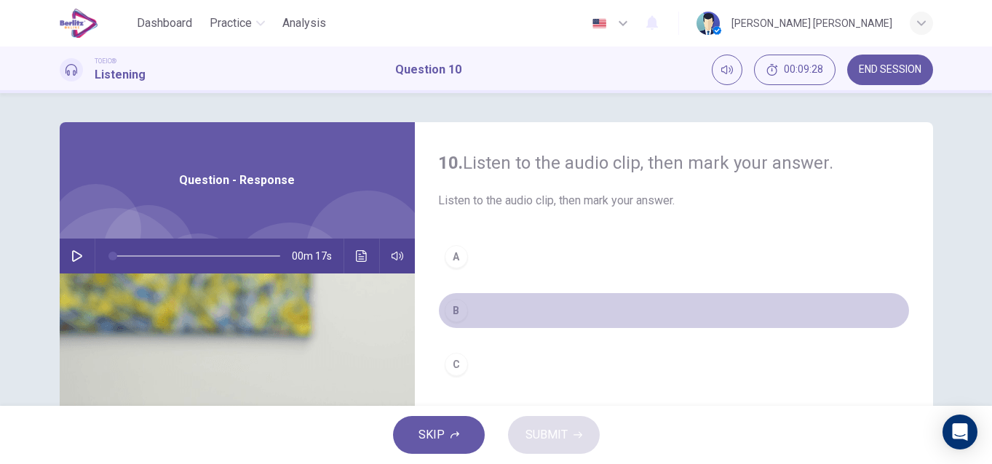
click at [456, 317] on div "B" at bounding box center [456, 310] width 23 height 23
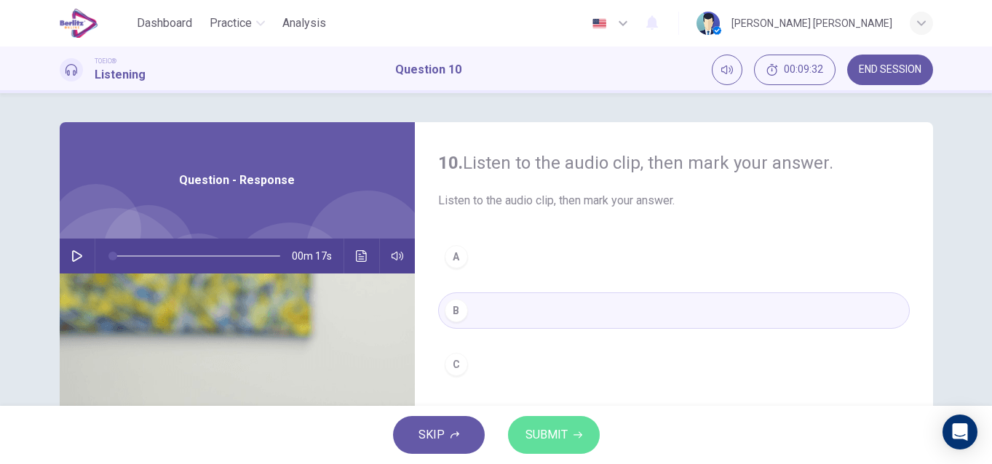
click at [555, 430] on span "SUBMIT" at bounding box center [547, 435] width 42 height 20
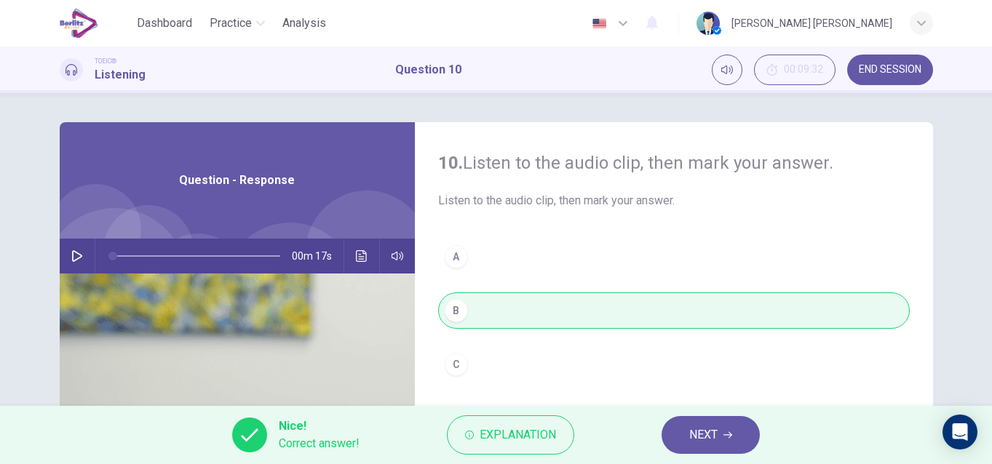
click at [895, 64] on span "END SESSION" at bounding box center [890, 70] width 63 height 12
